Goal: Obtain resource: Obtain resource

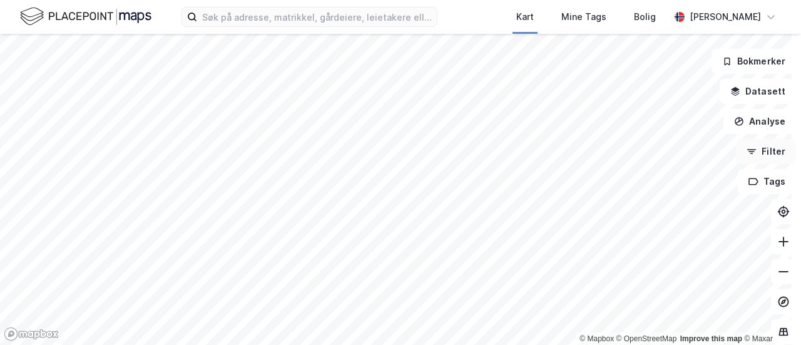
click at [766, 152] on button "Filter" at bounding box center [766, 151] width 60 height 25
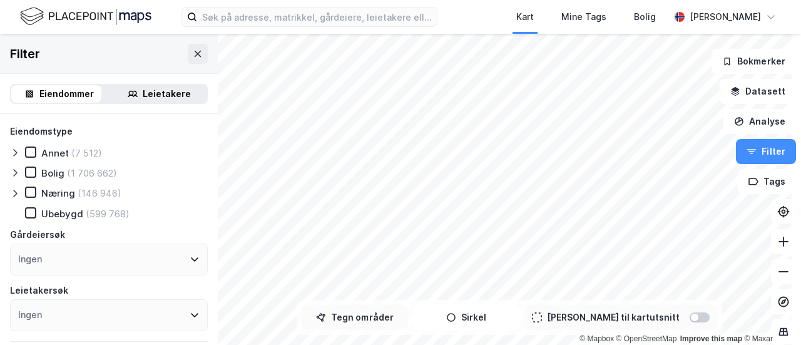
click at [356, 316] on button "Tegn områder" at bounding box center [355, 317] width 106 height 25
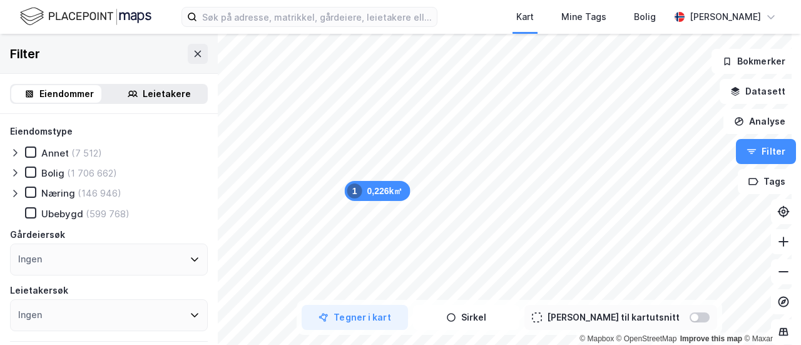
scroll to position [135, 0]
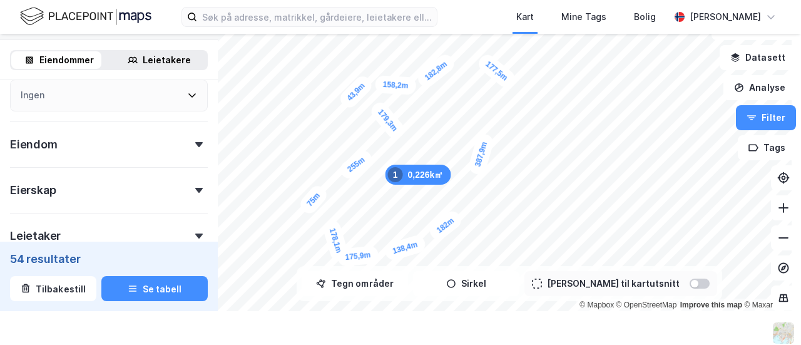
scroll to position [390, 0]
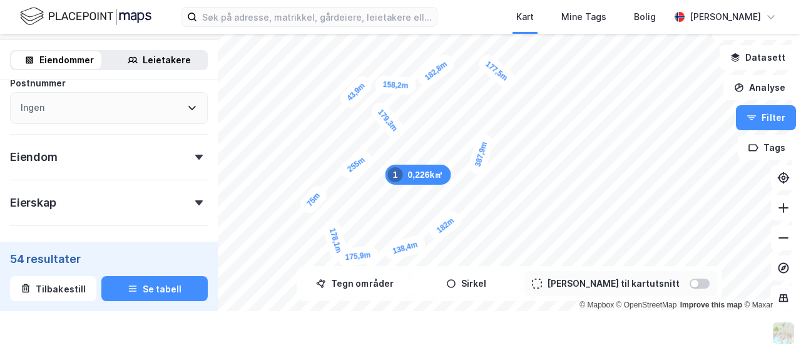
click at [81, 160] on div "Eiendom" at bounding box center [109, 152] width 198 height 36
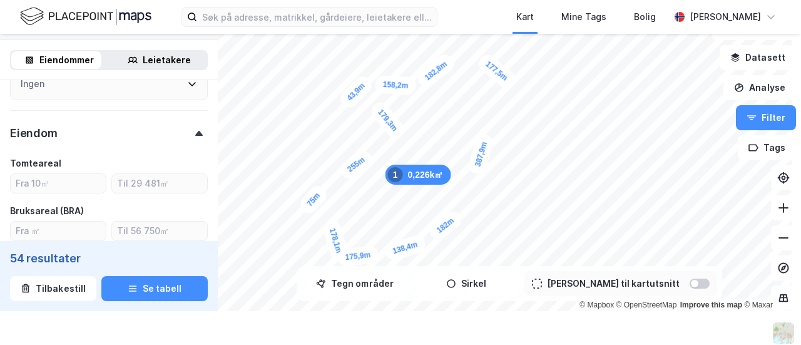
scroll to position [412, 0]
click at [69, 141] on div "Eiendom" at bounding box center [109, 131] width 198 height 36
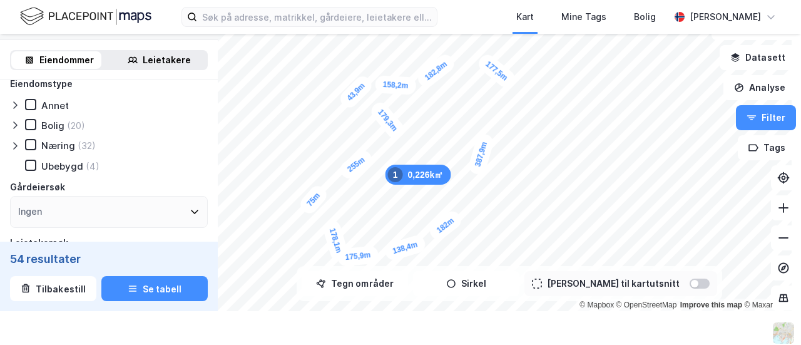
scroll to position [0, 0]
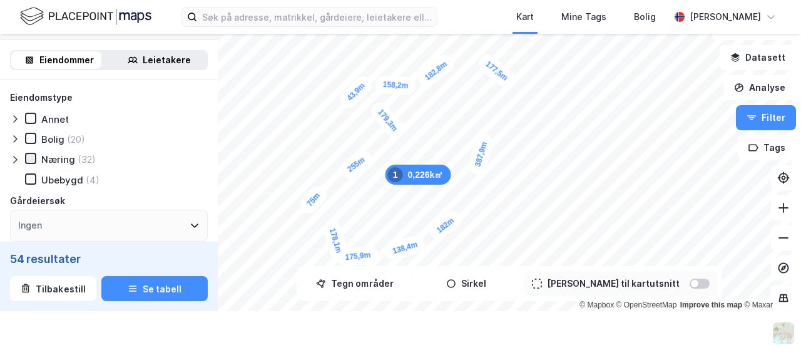
click at [34, 156] on icon at bounding box center [30, 158] width 9 height 9
click at [11, 160] on icon at bounding box center [15, 160] width 10 height 10
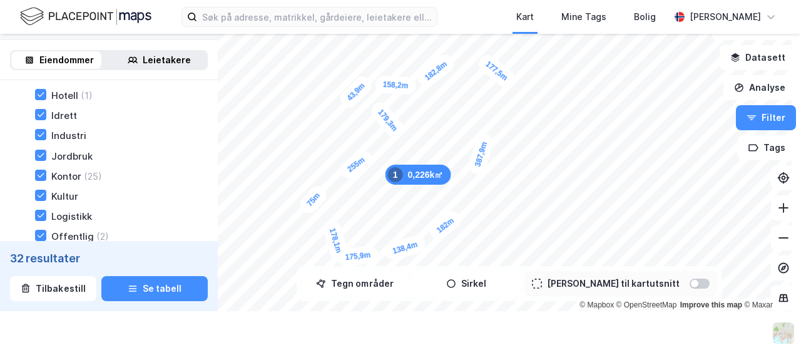
scroll to position [125, 0]
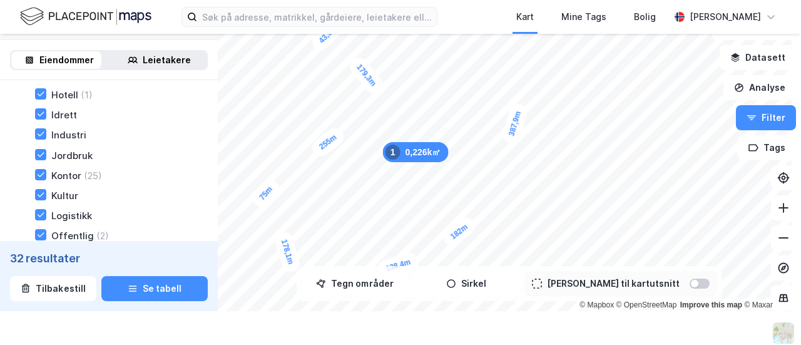
click at [158, 153] on div "Jordbruk" at bounding box center [114, 155] width 188 height 13
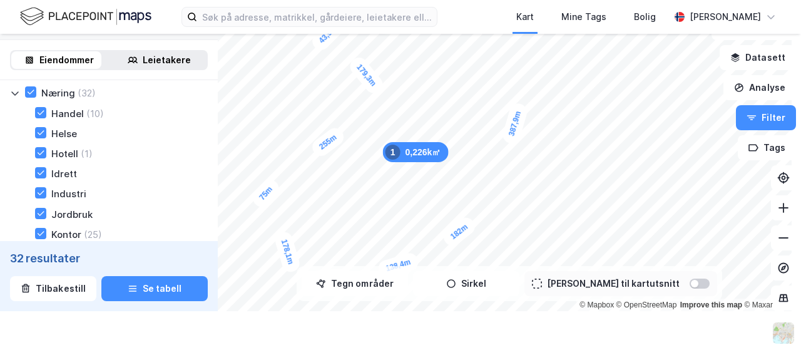
scroll to position [66, 0]
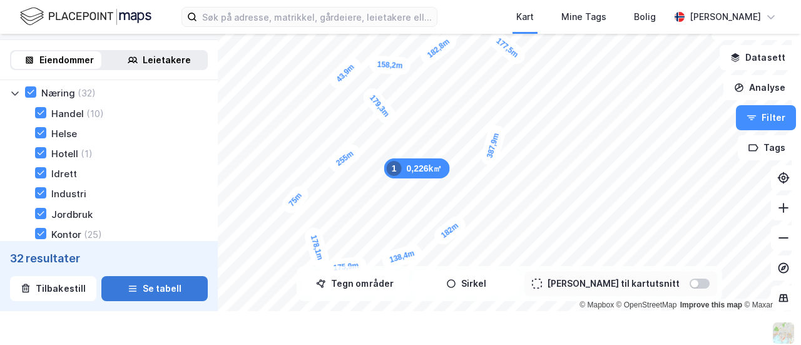
click at [150, 283] on button "Se tabell" at bounding box center [154, 288] width 106 height 25
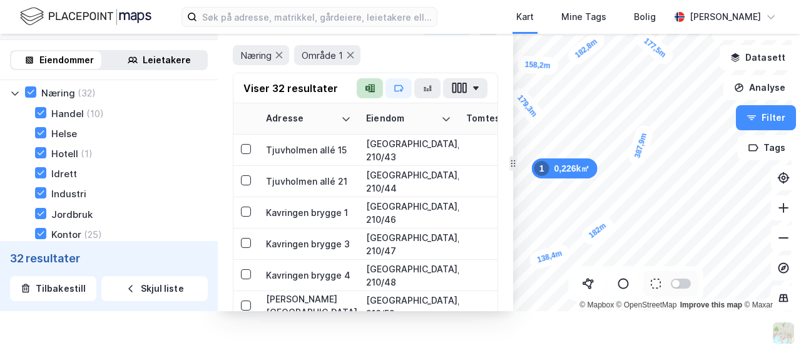
click at [375, 83] on icon "button" at bounding box center [370, 88] width 10 height 10
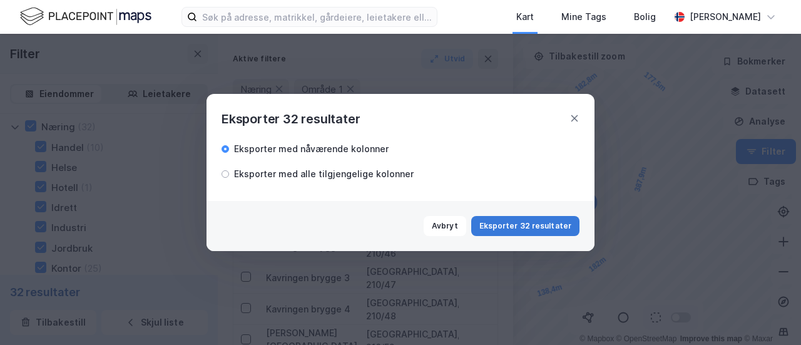
click at [525, 228] on button "Eksporter 32 resultater" at bounding box center [525, 226] width 108 height 20
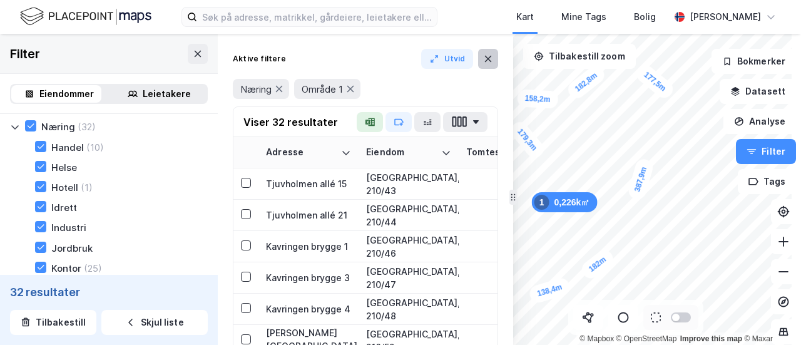
click at [488, 54] on icon at bounding box center [488, 59] width 10 height 10
